Goal: Information Seeking & Learning: Check status

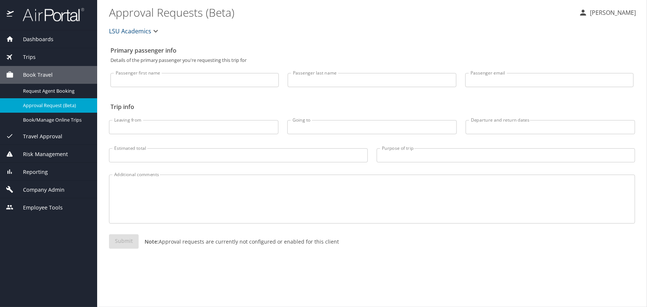
click at [58, 45] on div "Dashboards" at bounding box center [48, 39] width 97 height 18
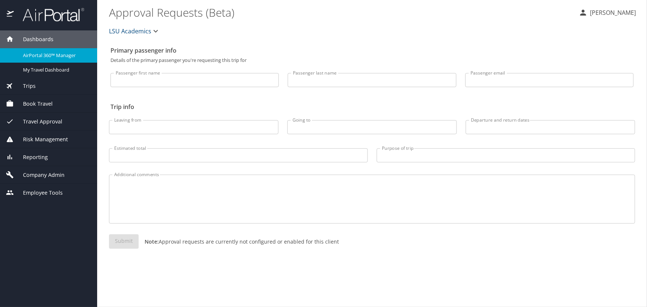
click at [33, 85] on span "Trips" at bounding box center [25, 86] width 22 height 8
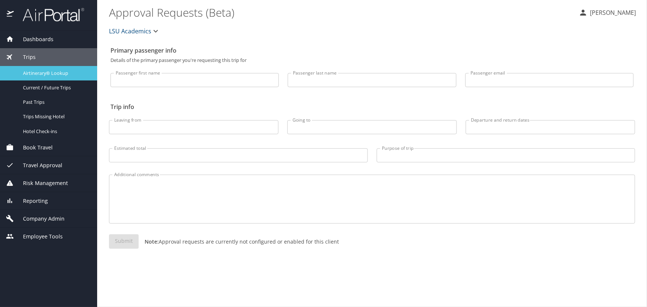
click at [38, 75] on span "Airtinerary® Lookup" at bounding box center [55, 73] width 65 height 7
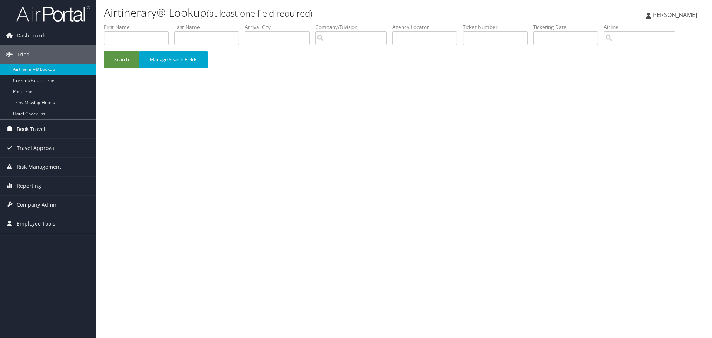
click at [39, 132] on span "Book Travel" at bounding box center [31, 129] width 29 height 19
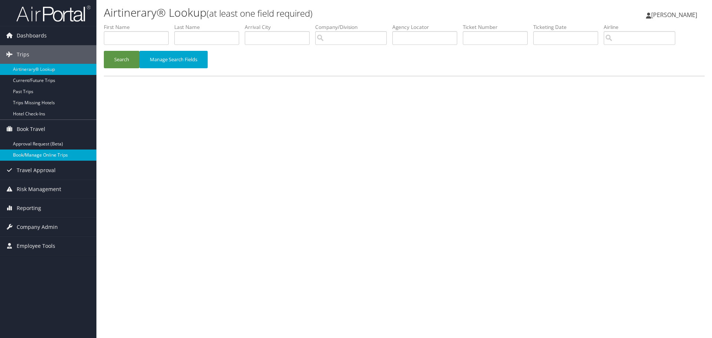
click at [31, 152] on link "Book/Manage Online Trips" at bounding box center [48, 154] width 96 height 11
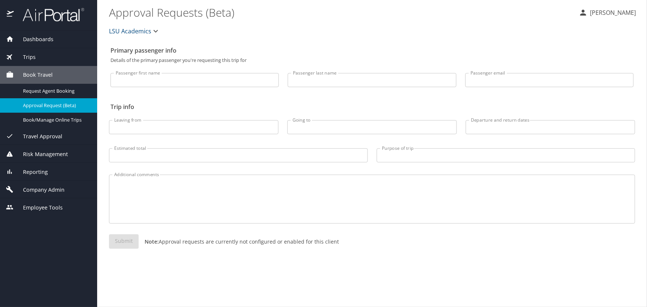
click at [41, 57] on div "Trips" at bounding box center [48, 57] width 85 height 8
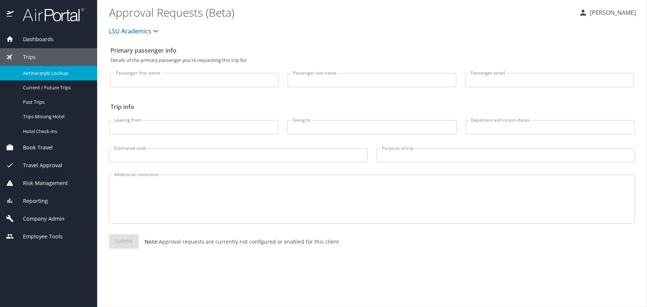
click at [49, 73] on span "Airtinerary® Lookup" at bounding box center [55, 73] width 65 height 7
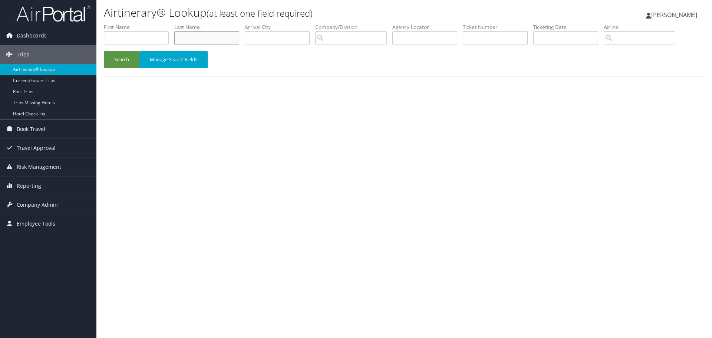
click at [195, 39] on input "text" at bounding box center [206, 38] width 65 height 14
type input "martinez"
click at [104, 51] on button "Search" at bounding box center [122, 59] width 36 height 17
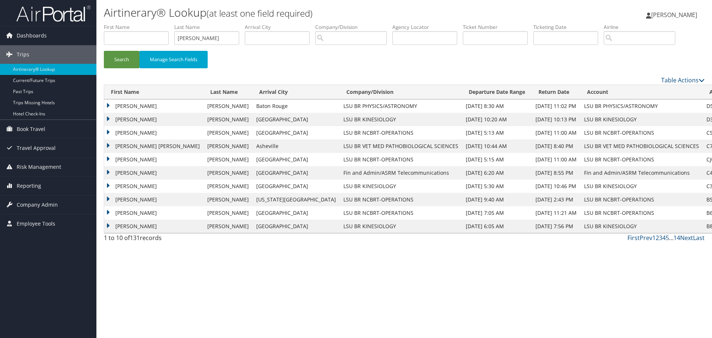
click at [107, 104] on td "ROMY RODRIGUEZ" at bounding box center [153, 105] width 99 height 13
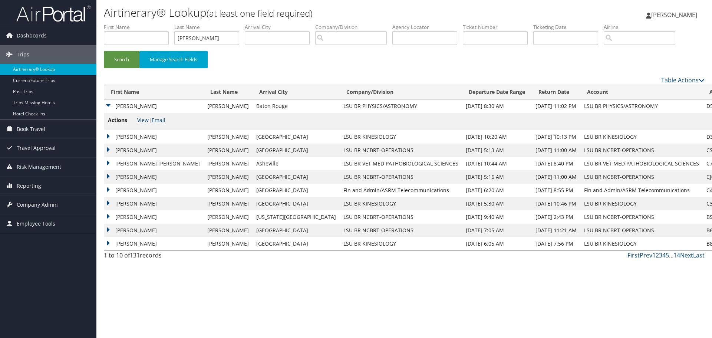
click at [143, 121] on link "View" at bounding box center [142, 119] width 11 height 7
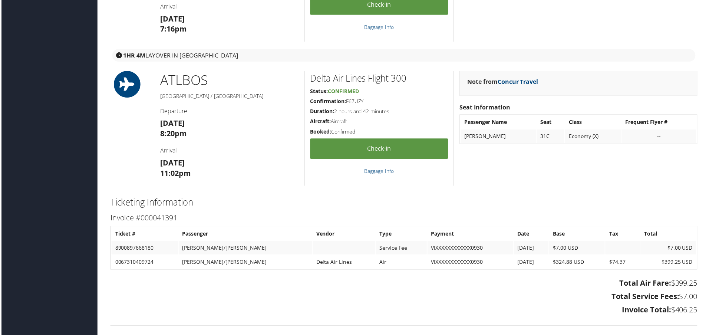
scroll to position [741, 0]
